Goal: Information Seeking & Learning: Learn about a topic

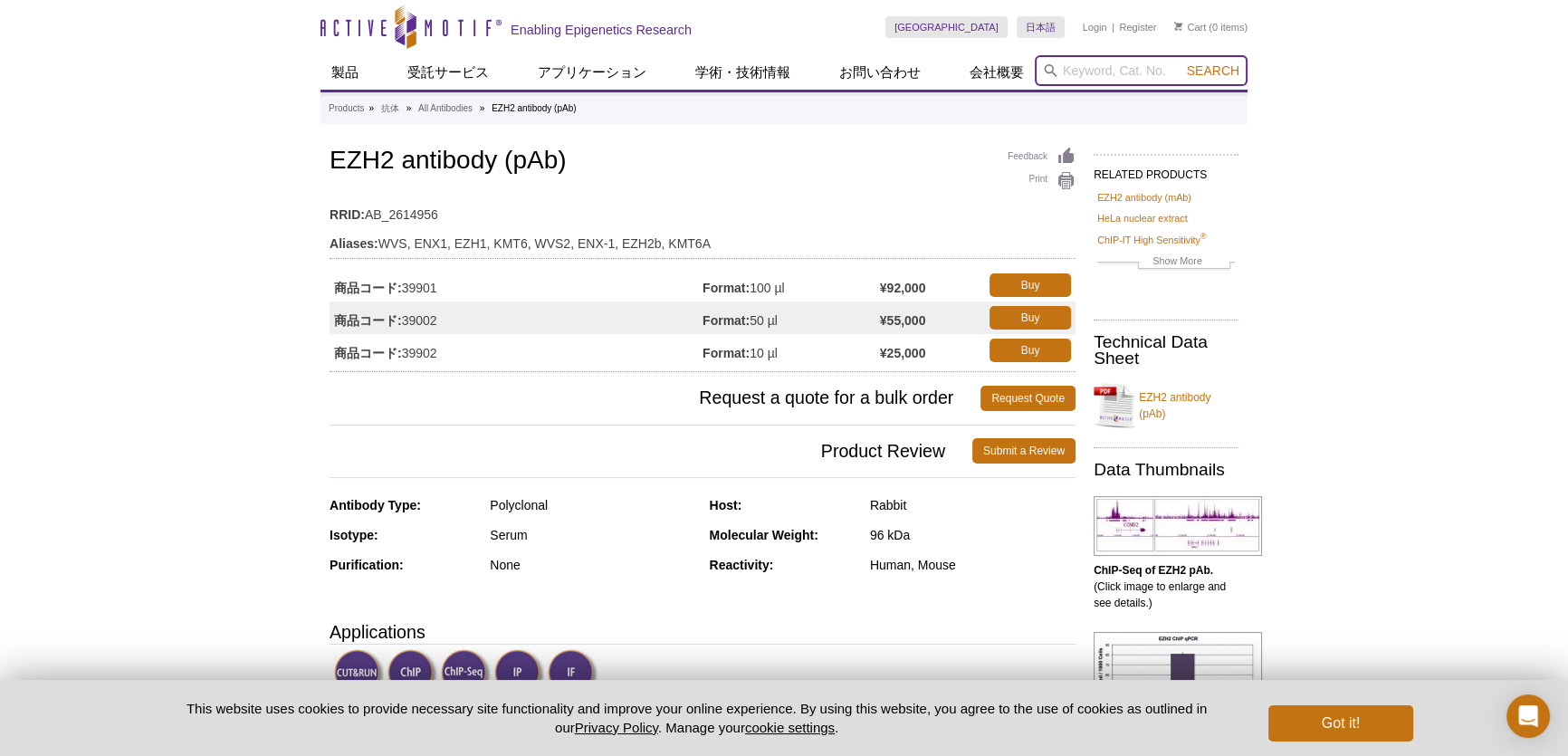
click at [1105, 62] on input "search" at bounding box center [1142, 70] width 213 height 31
type input "cMyc"
click at [1182, 62] on button "Search" at bounding box center [1213, 70] width 63 height 17
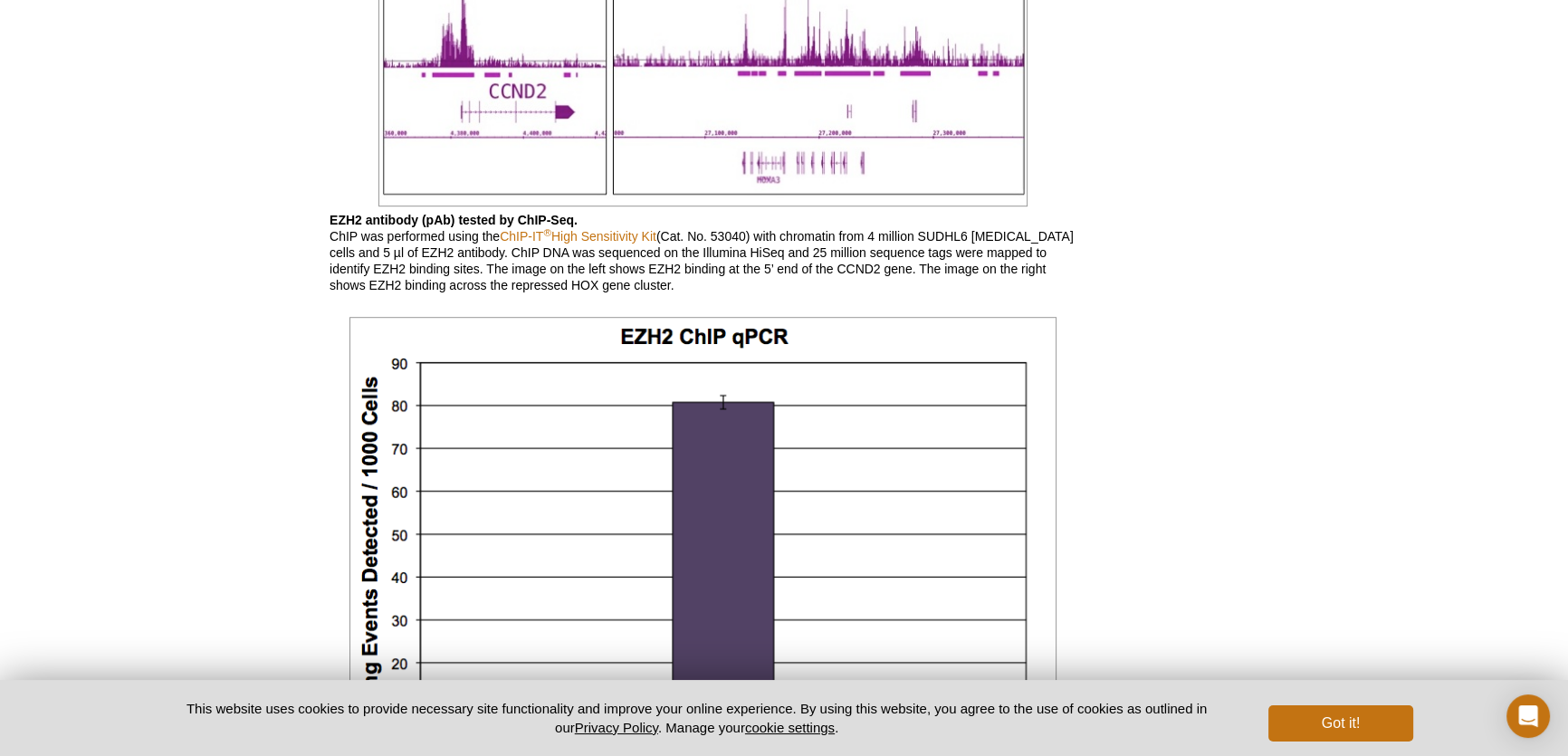
scroll to position [1671, 0]
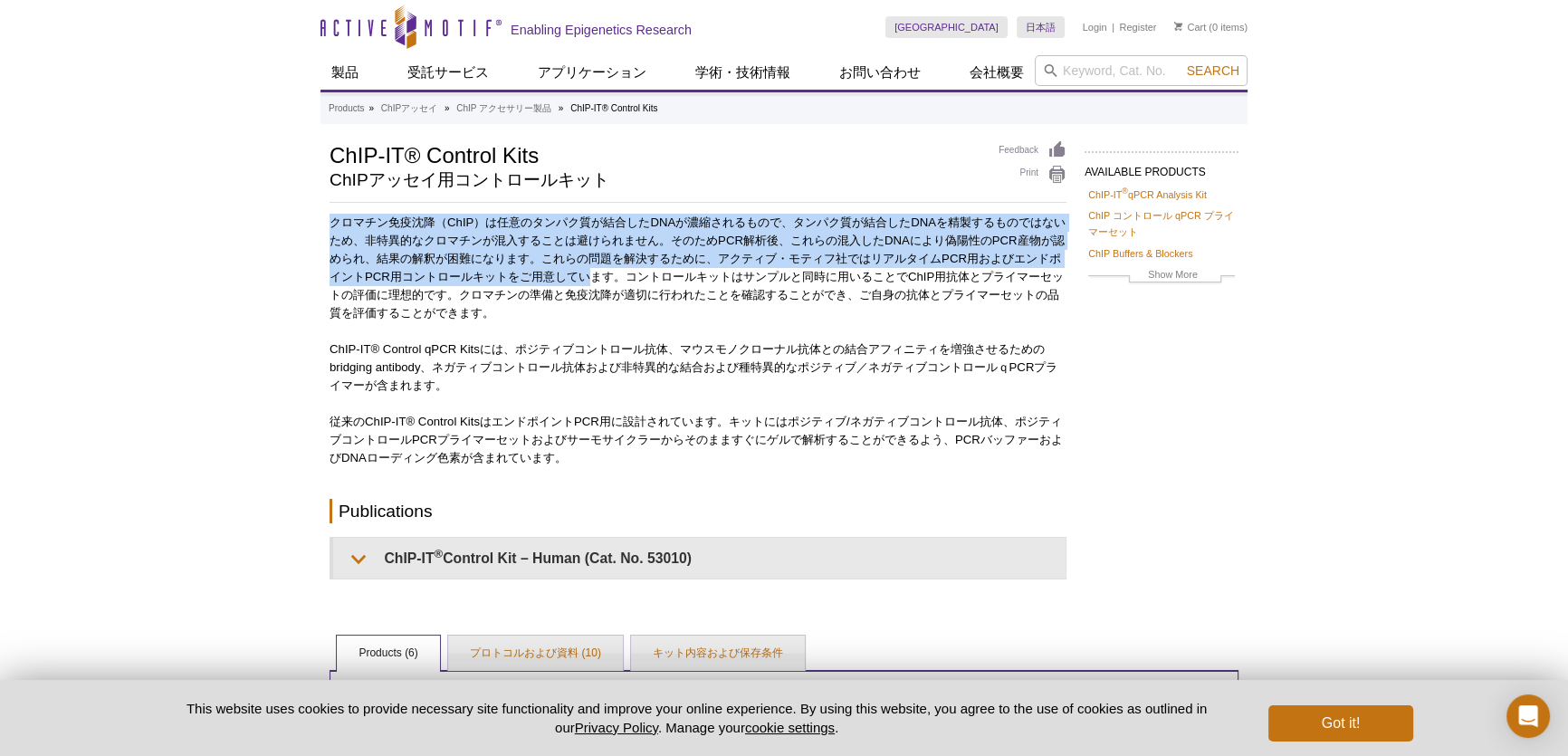
drag, startPoint x: 343, startPoint y: 220, endPoint x: 784, endPoint y: 288, distance: 446.2
click at [789, 274] on p "クロマチン免疫沈降（ChIP）は任意のタンパク質が結合したDNAが濃縮されるもので、タンパク質が結合したDNAを精製するものではないため、非特異的なクロマチン…" at bounding box center [698, 268] width 737 height 108
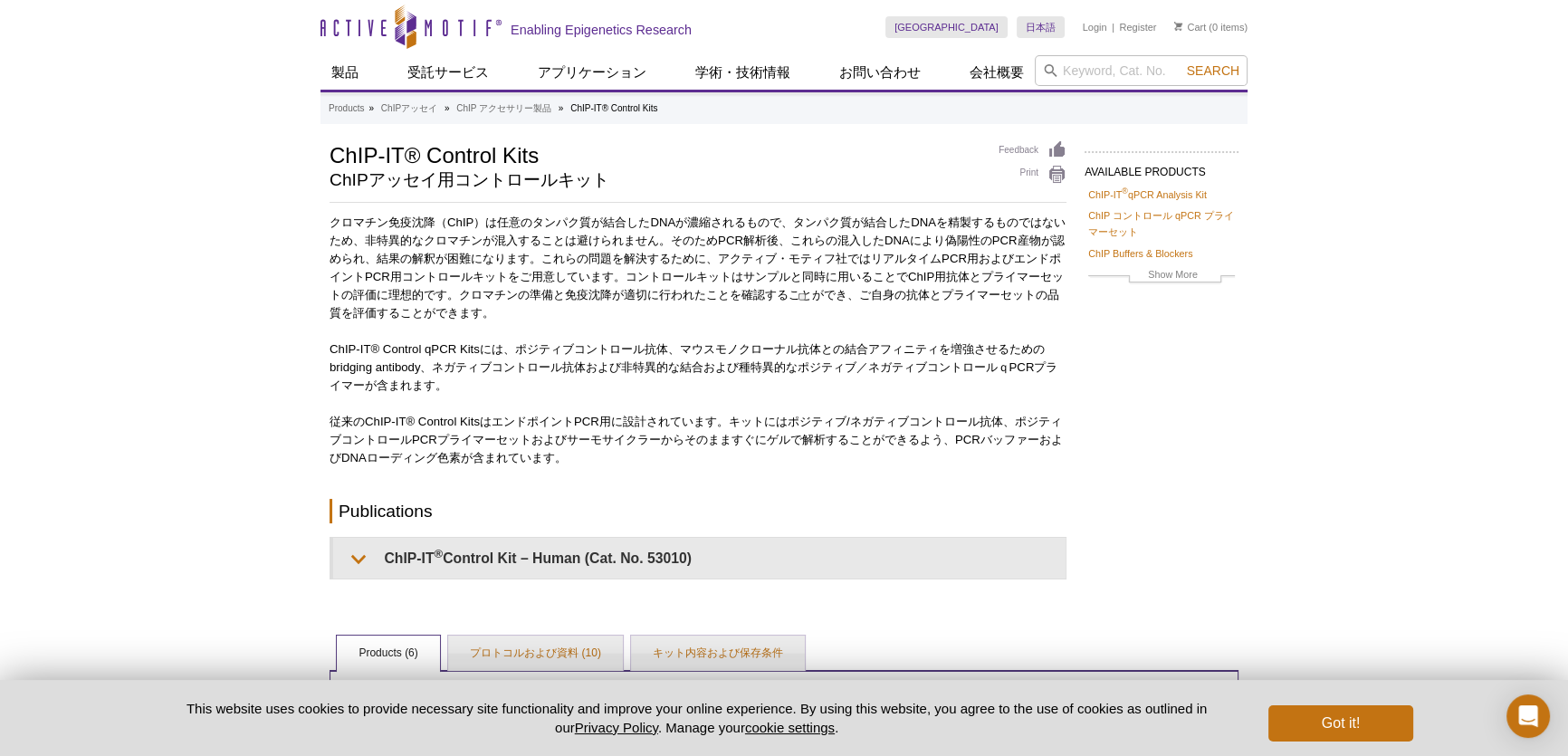
click at [764, 327] on div "クロマチン免疫沈降（ChIP）は任意のタンパク質が結合したDNAが濃縮されるもので、タンパク質が結合したDNAを精製するものではないため、非特異的なクロマチン…" at bounding box center [698, 397] width 737 height 366
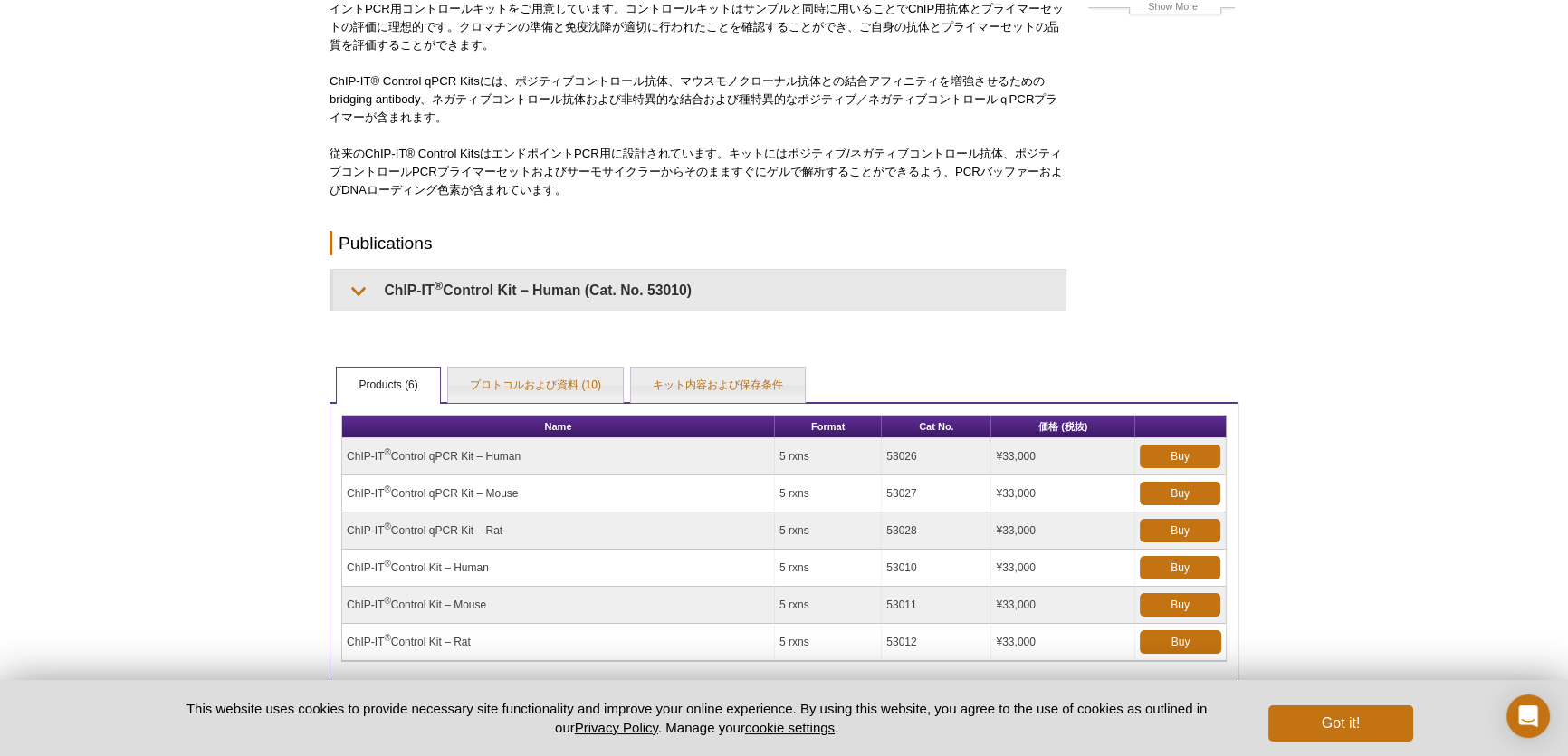
scroll to position [103, 0]
